Goal: Information Seeking & Learning: Learn about a topic

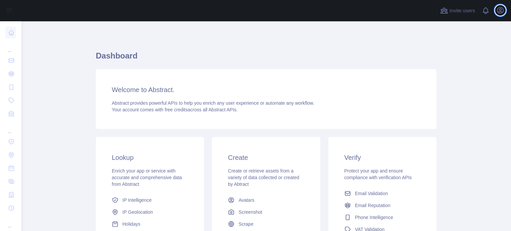
click at [499, 10] on icon "button" at bounding box center [500, 10] width 6 height 6
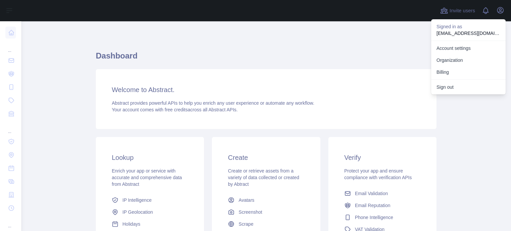
click at [319, 52] on h1 "Dashboard" at bounding box center [266, 59] width 341 height 16
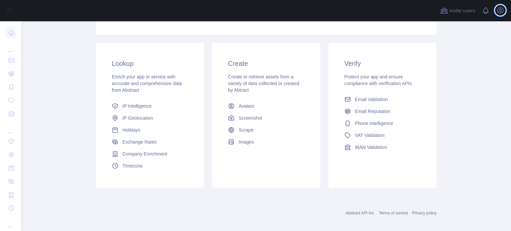
scroll to position [94, 0]
click at [157, 115] on link "IP Geolocation" at bounding box center [150, 118] width 82 height 12
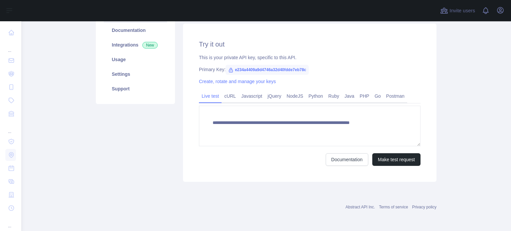
scroll to position [84, 0]
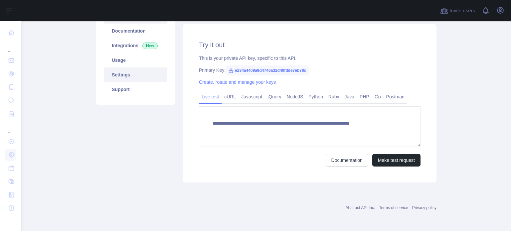
type textarea "**********"
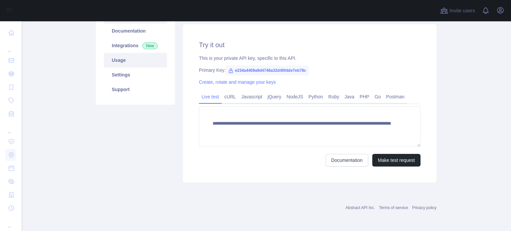
click at [128, 57] on link "Usage" at bounding box center [135, 60] width 63 height 15
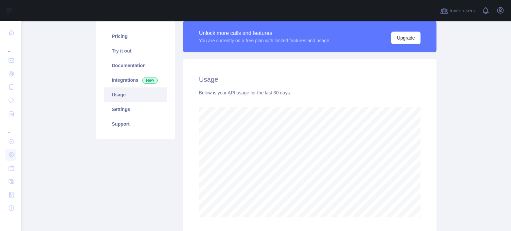
scroll to position [50, 0]
click at [136, 82] on link "Integrations New" at bounding box center [135, 80] width 63 height 15
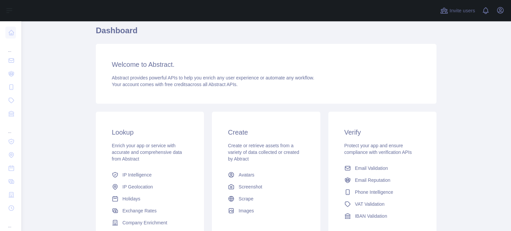
scroll to position [25, 0]
click at [141, 186] on span "IP Geolocation" at bounding box center [137, 187] width 31 height 7
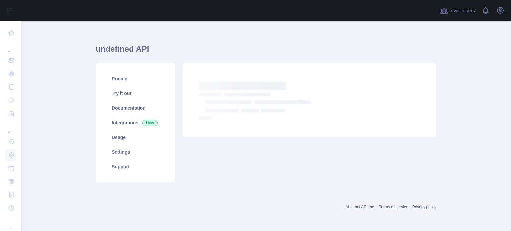
scroll to position [25, 0]
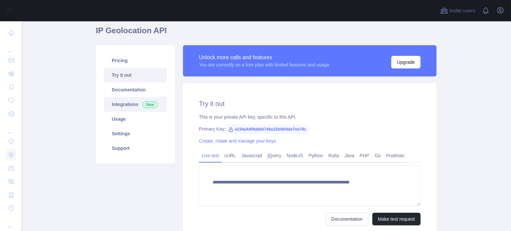
type textarea "**********"
click at [126, 120] on link "Usage" at bounding box center [135, 119] width 63 height 15
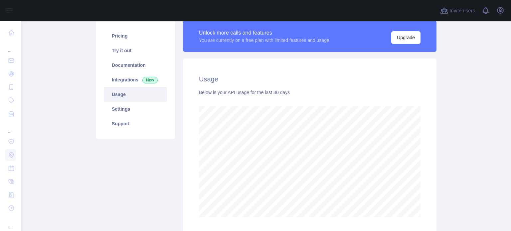
scroll to position [50, 0]
